Goal: Information Seeking & Learning: Learn about a topic

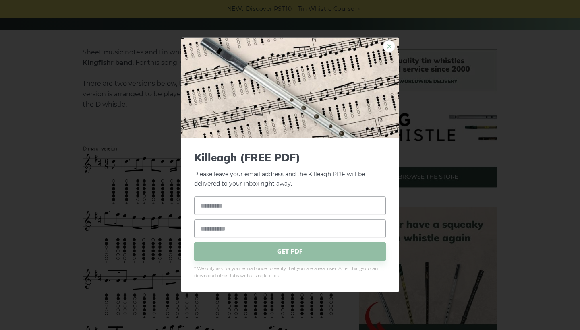
click at [388, 46] on link "×" at bounding box center [389, 46] width 12 height 12
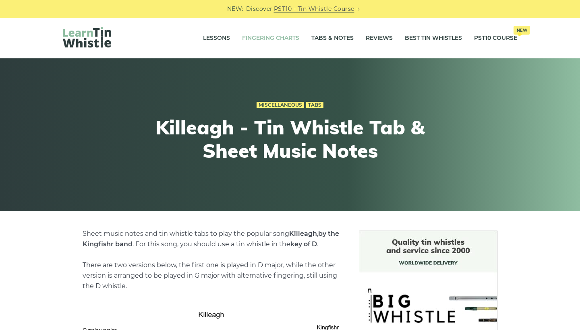
click at [283, 36] on link "Fingering Charts" at bounding box center [270, 38] width 57 height 20
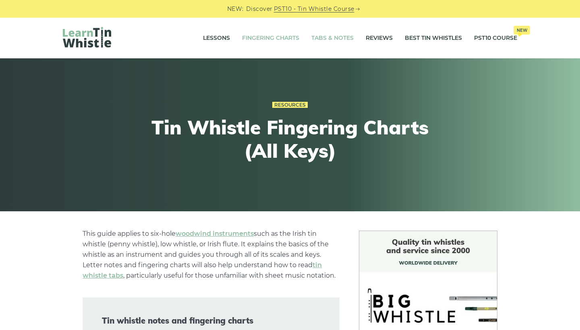
click at [335, 38] on link "Tabs & Notes" at bounding box center [332, 38] width 42 height 20
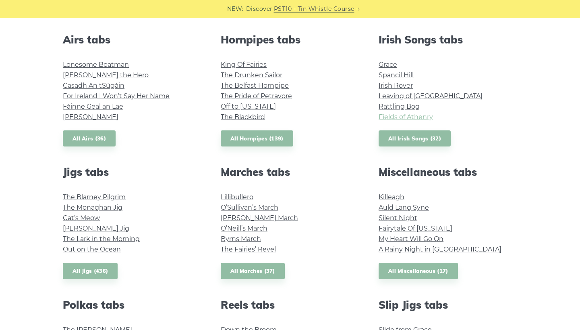
scroll to position [336, 0]
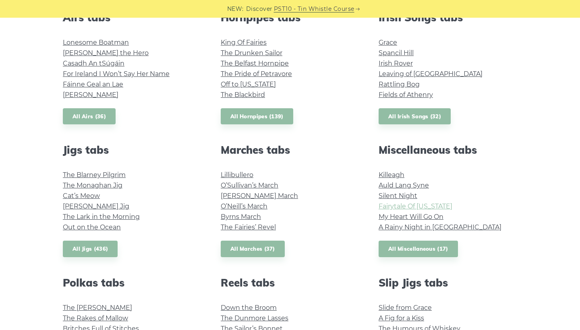
click at [415, 205] on link "Fairytale Of [US_STATE]" at bounding box center [416, 207] width 74 height 8
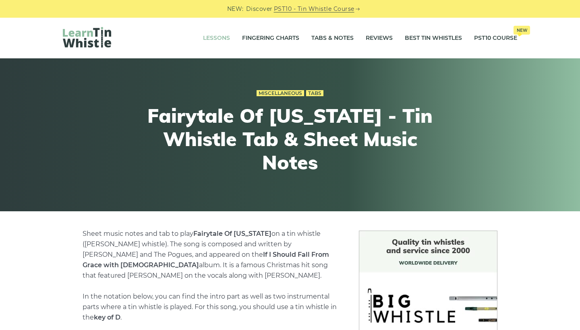
click at [207, 33] on link "Lessons" at bounding box center [216, 38] width 27 height 20
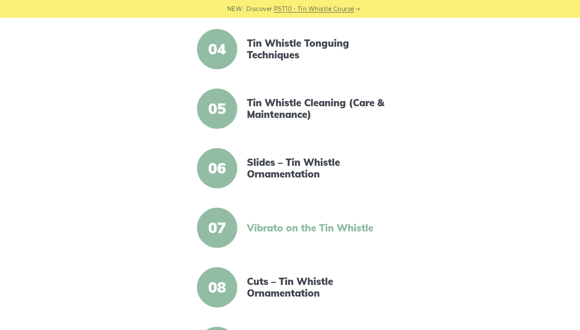
scroll to position [380, 0]
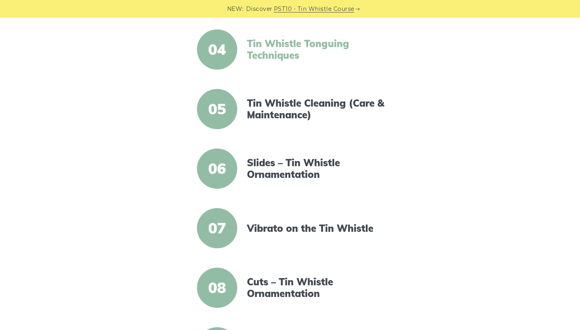
click at [283, 43] on link "Tin Whistle Tonguing Techniques" at bounding box center [316, 49] width 139 height 23
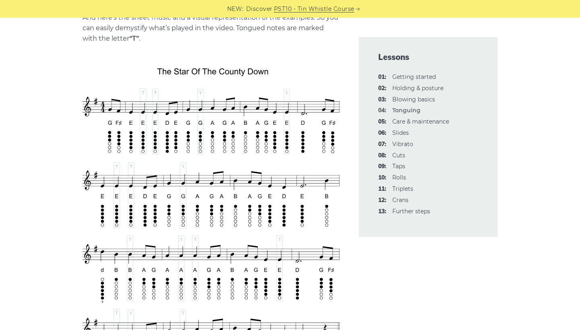
scroll to position [1360, 0]
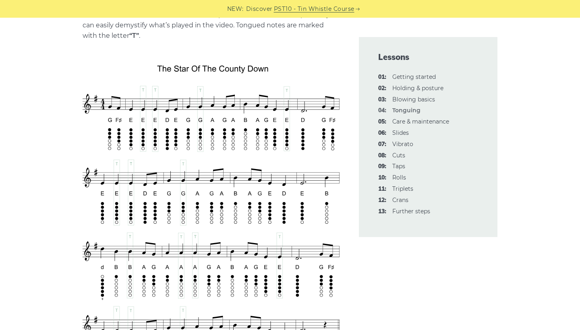
click at [342, 8] on link "PST10 - Tin Whistle Course" at bounding box center [314, 8] width 81 height 9
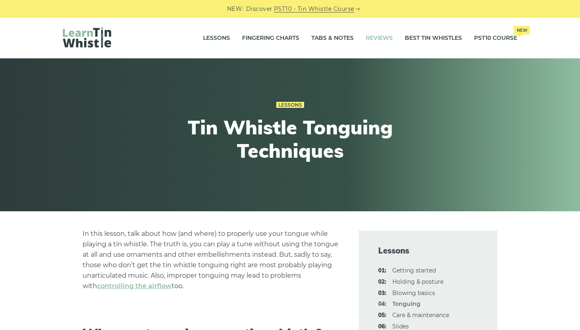
scroll to position [0, 0]
click at [313, 39] on link "Tabs & Notes" at bounding box center [332, 38] width 42 height 20
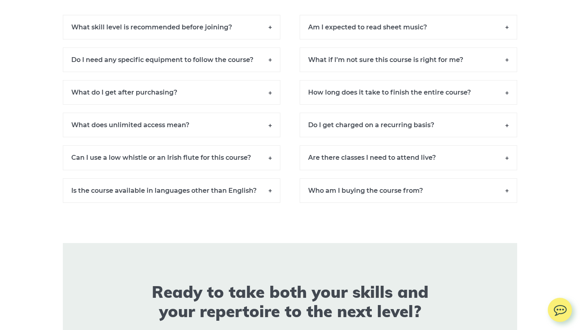
scroll to position [5594, 0]
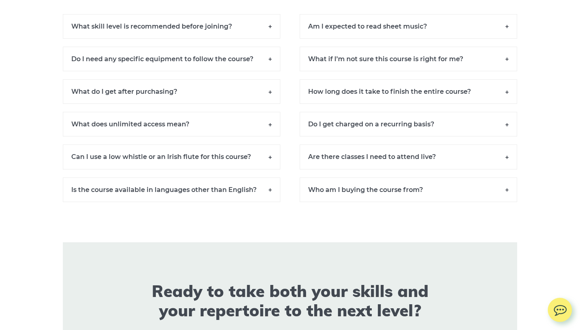
click at [242, 31] on h6 "What skill level is recommended before joining?" at bounding box center [172, 26] width 218 height 25
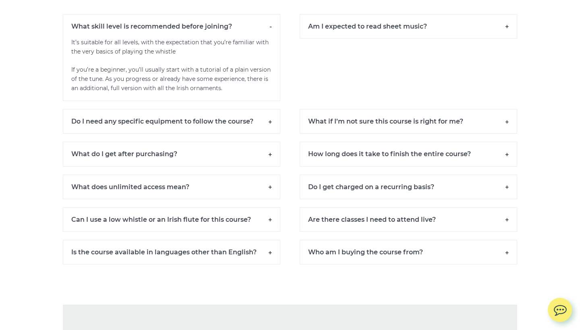
click at [240, 106] on div "What skill level is recommended before joining? It’s suitable for all levels, w…" at bounding box center [290, 61] width 474 height 95
click at [241, 113] on h6 "Do I need any specific equipment to follow the course?" at bounding box center [172, 121] width 218 height 25
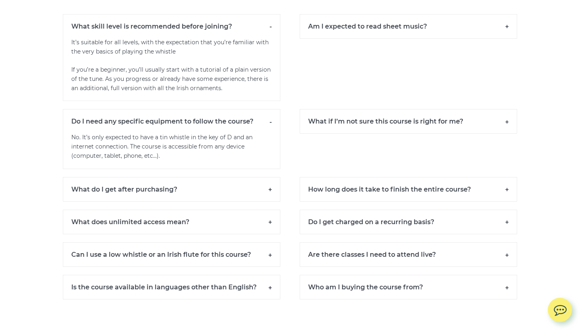
click at [384, 114] on h6 "What if I’m not sure this course is right for me?" at bounding box center [409, 121] width 218 height 25
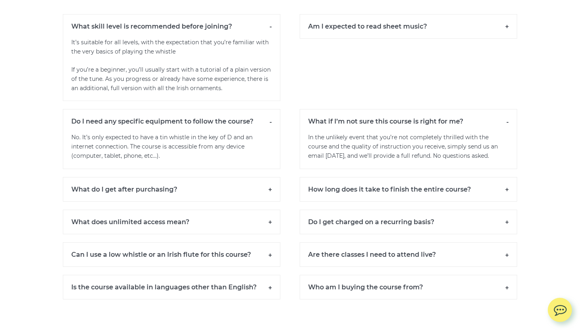
click at [403, 252] on h6 "Are there classes I need to attend live?" at bounding box center [409, 255] width 218 height 25
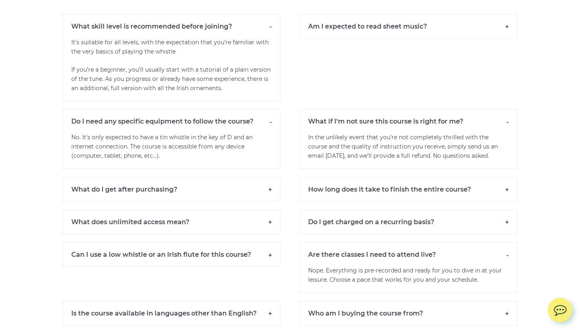
click at [390, 222] on h6 "Do I get charged on a recurring basis?" at bounding box center [409, 222] width 218 height 25
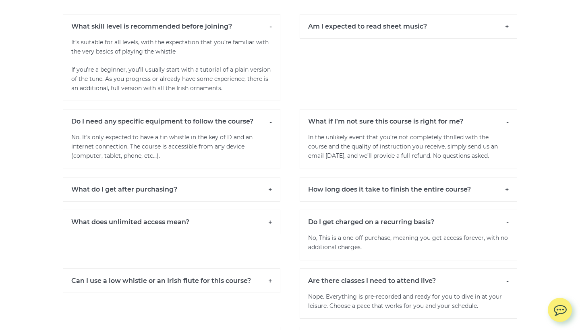
click at [255, 272] on h6 "Can I use a low whistle or an Irish flute for this course?" at bounding box center [172, 281] width 218 height 25
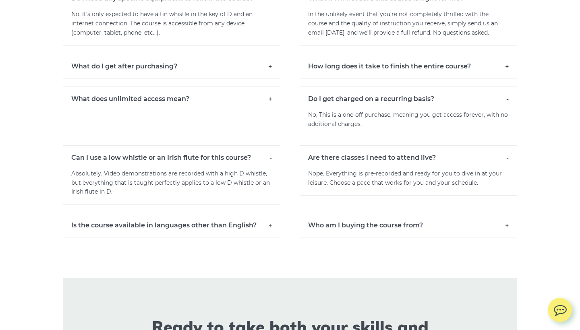
scroll to position [5718, 0]
click at [225, 223] on h6 "Is the course available in languages other than English?" at bounding box center [172, 225] width 218 height 25
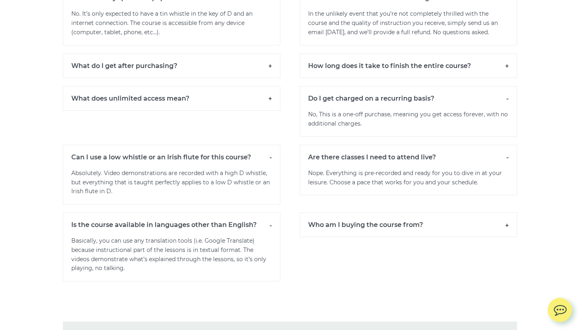
click at [344, 228] on h6 "Who am I buying the course from?" at bounding box center [409, 225] width 218 height 25
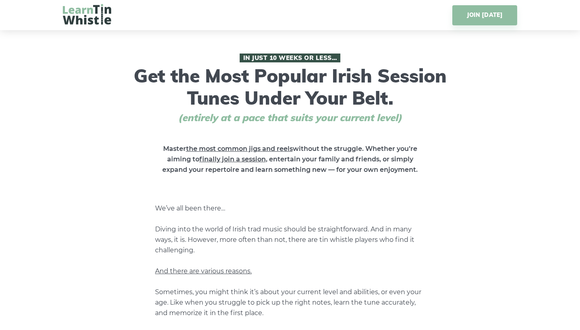
scroll to position [0, 0]
click at [98, 13] on img at bounding box center [87, 14] width 48 height 21
click at [103, 24] on img at bounding box center [87, 14] width 48 height 21
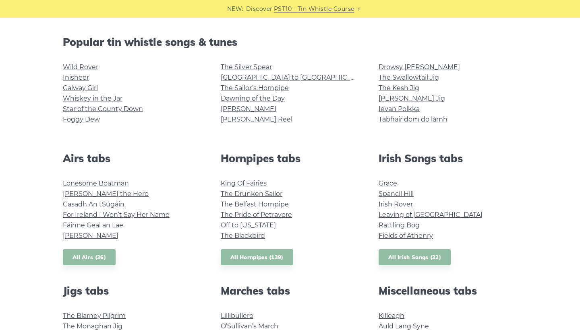
scroll to position [195, 0]
click at [73, 85] on link "Galway Girl" at bounding box center [80, 88] width 35 height 8
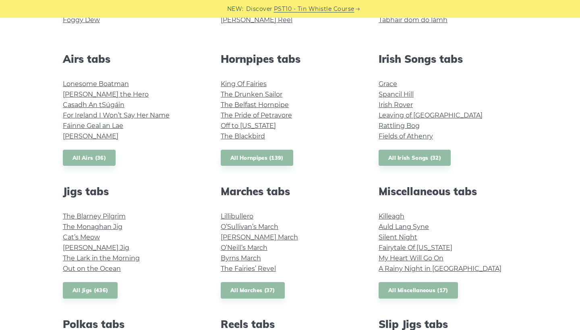
scroll to position [296, 0]
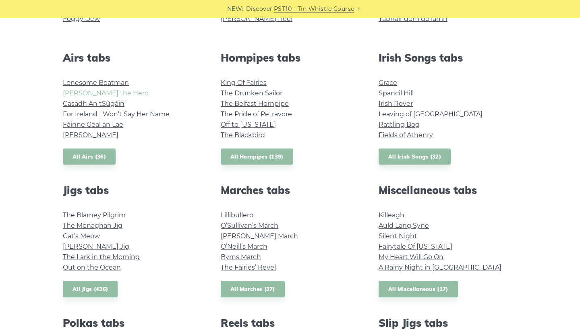
click at [106, 97] on link "[PERSON_NAME] the Hero" at bounding box center [106, 93] width 86 height 8
click at [102, 102] on link "Casadh An tSúgáin" at bounding box center [94, 104] width 62 height 8
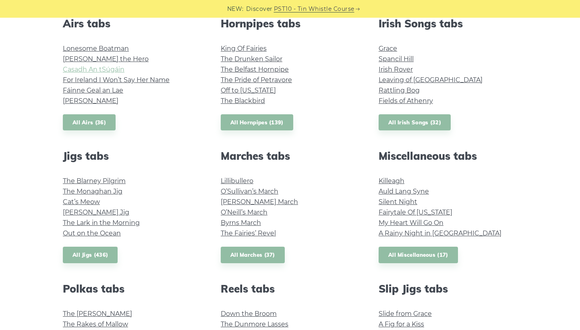
scroll to position [342, 0]
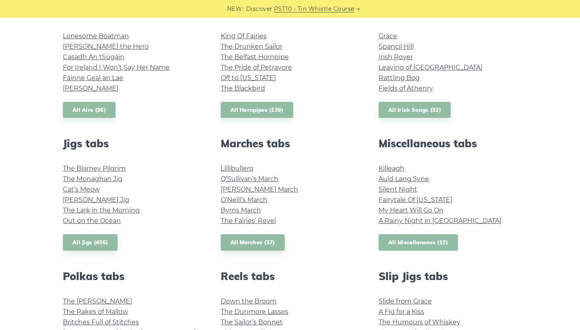
click at [439, 236] on link "All Miscellaneous (17)" at bounding box center [418, 242] width 79 height 17
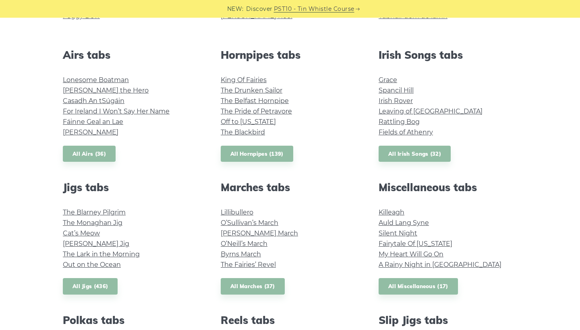
scroll to position [300, 0]
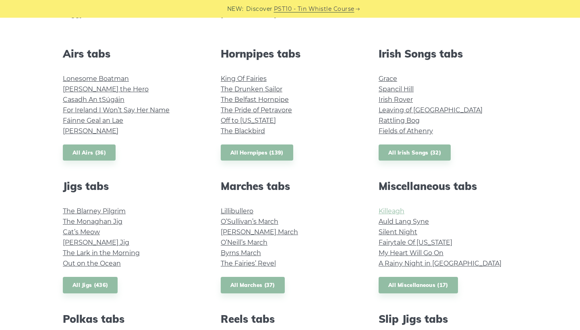
click at [399, 209] on link "Killeagh" at bounding box center [392, 211] width 26 height 8
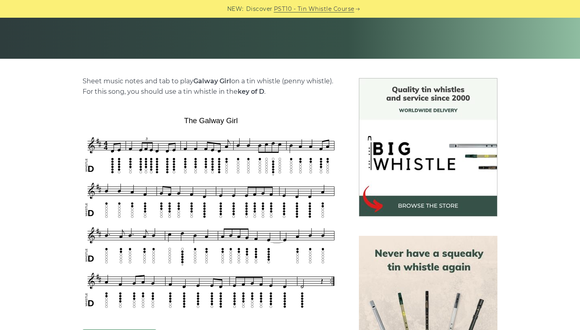
scroll to position [177, 0]
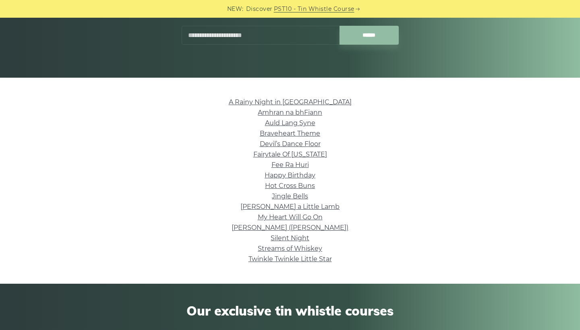
scroll to position [133, 0]
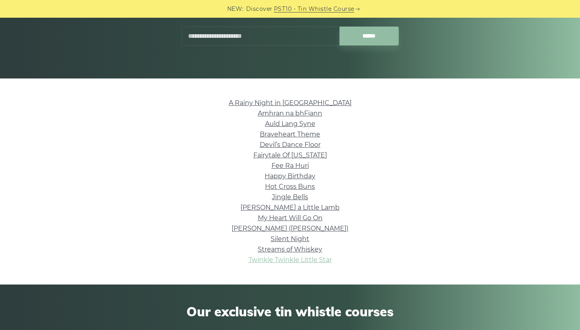
click at [312, 257] on link "Twinkle Twinkle Little Star" at bounding box center [290, 260] width 83 height 8
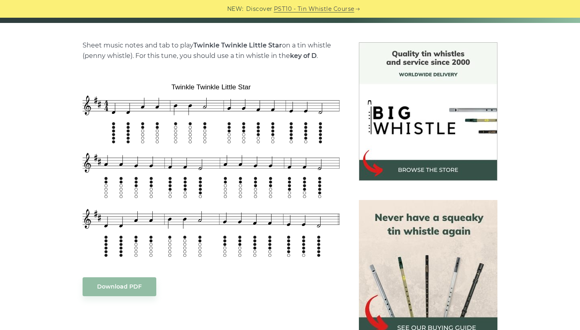
scroll to position [189, 0]
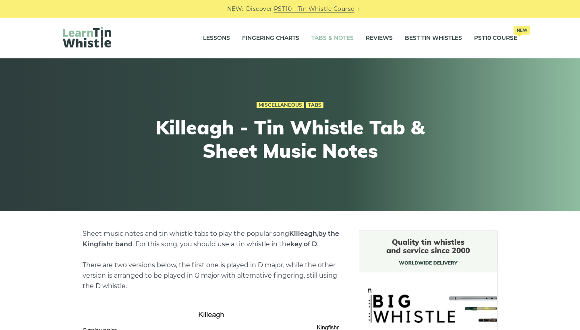
click at [323, 37] on link "Tabs & Notes" at bounding box center [332, 38] width 42 height 20
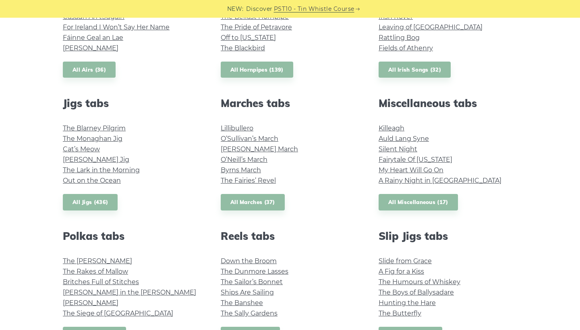
scroll to position [450, 0]
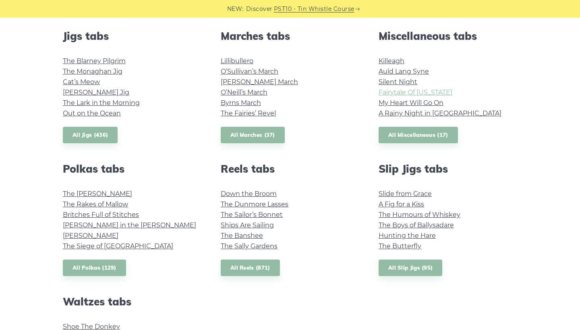
click at [435, 92] on link "Fairytale Of [US_STATE]" at bounding box center [416, 93] width 74 height 8
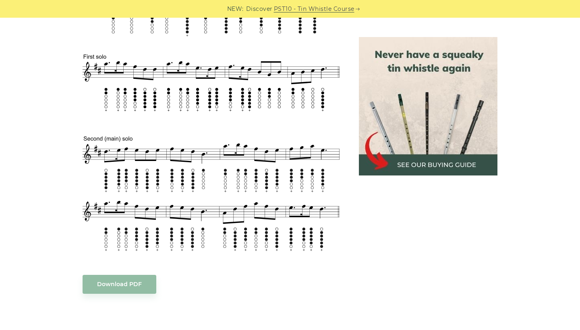
scroll to position [404, 0]
